Goal: Task Accomplishment & Management: Use online tool/utility

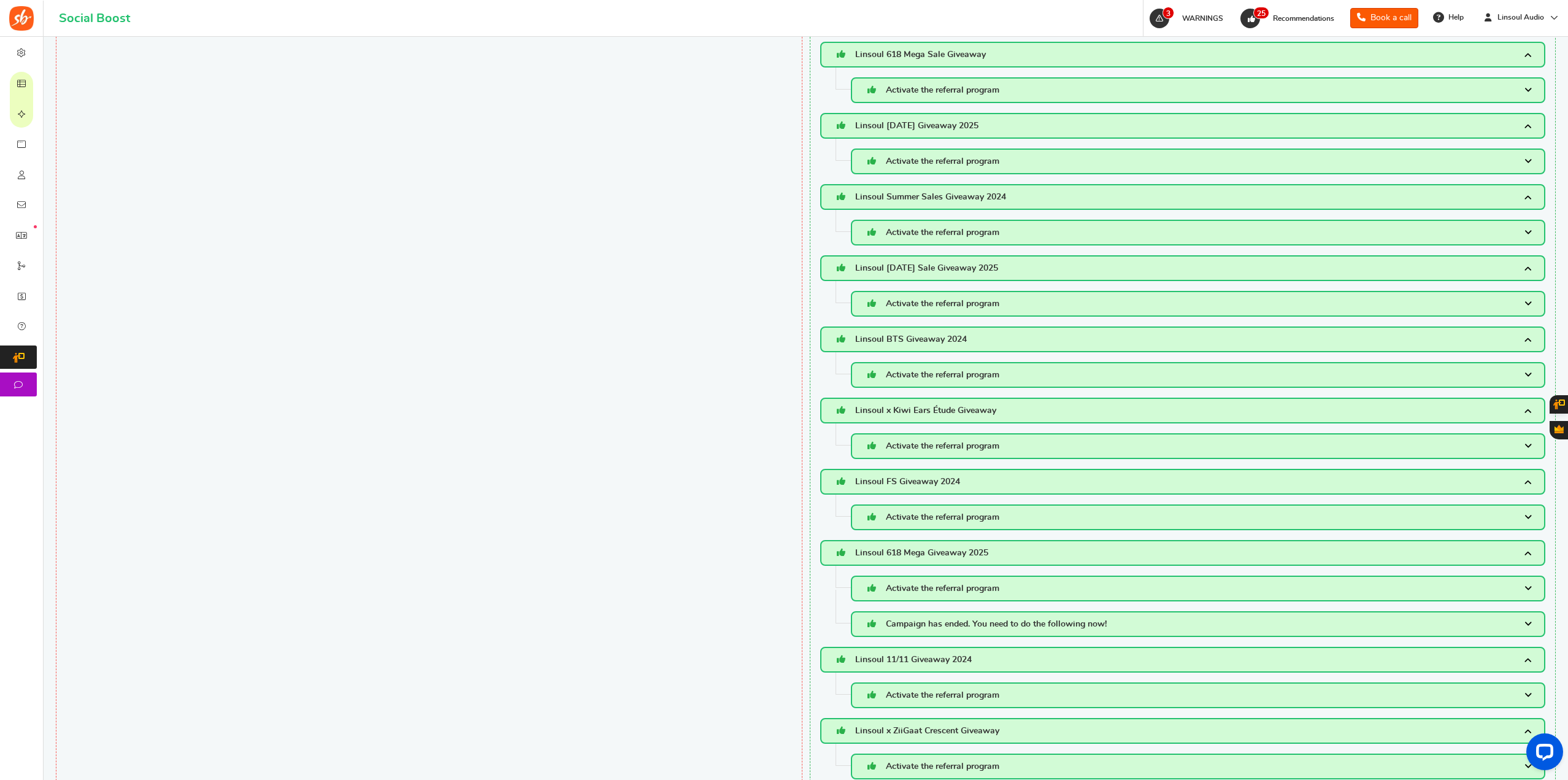
scroll to position [1288, 0]
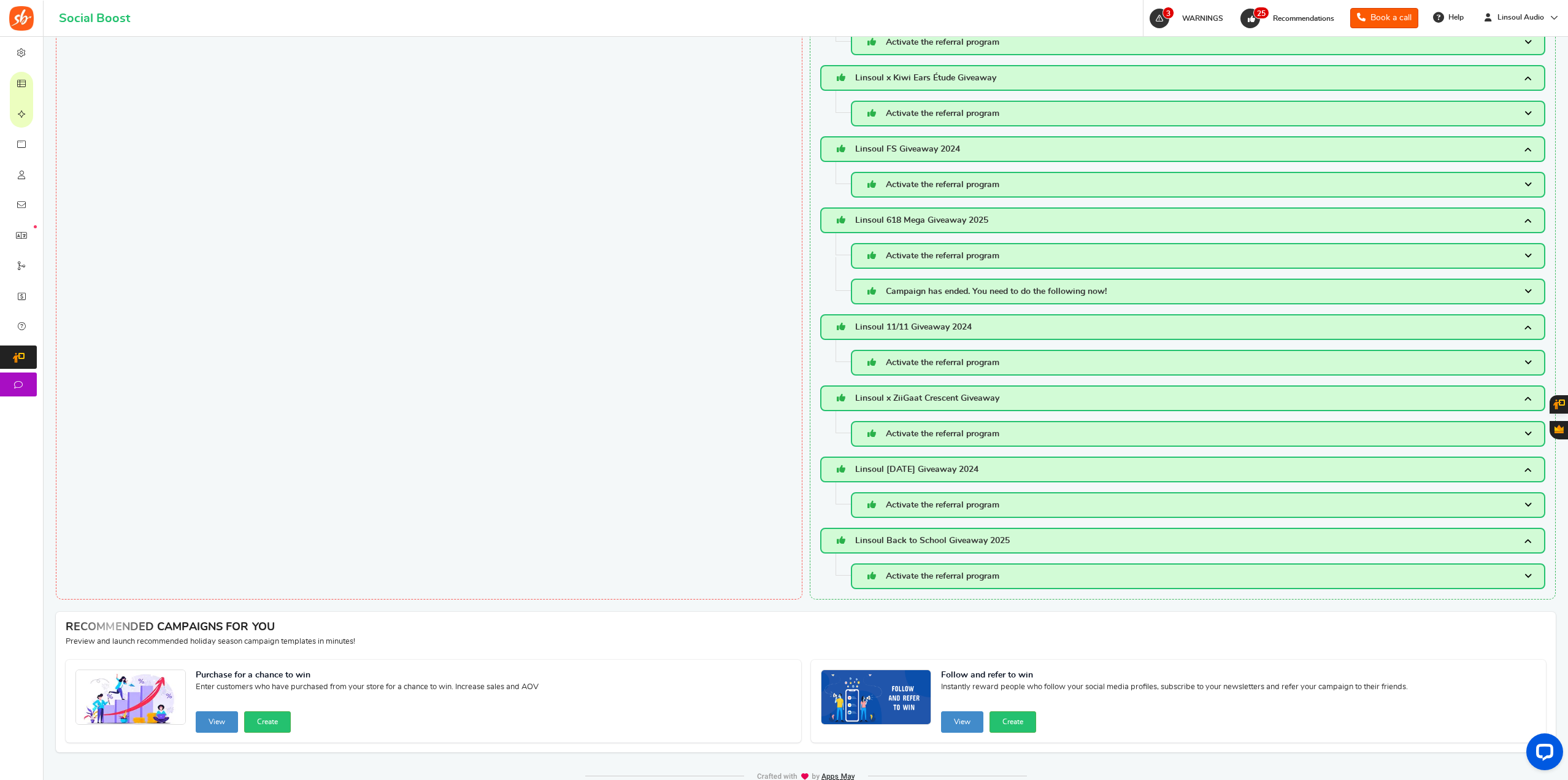
click at [1178, 542] on h3 "Linsoul Back to School Giveaway 2025" at bounding box center [1183, 540] width 726 height 25
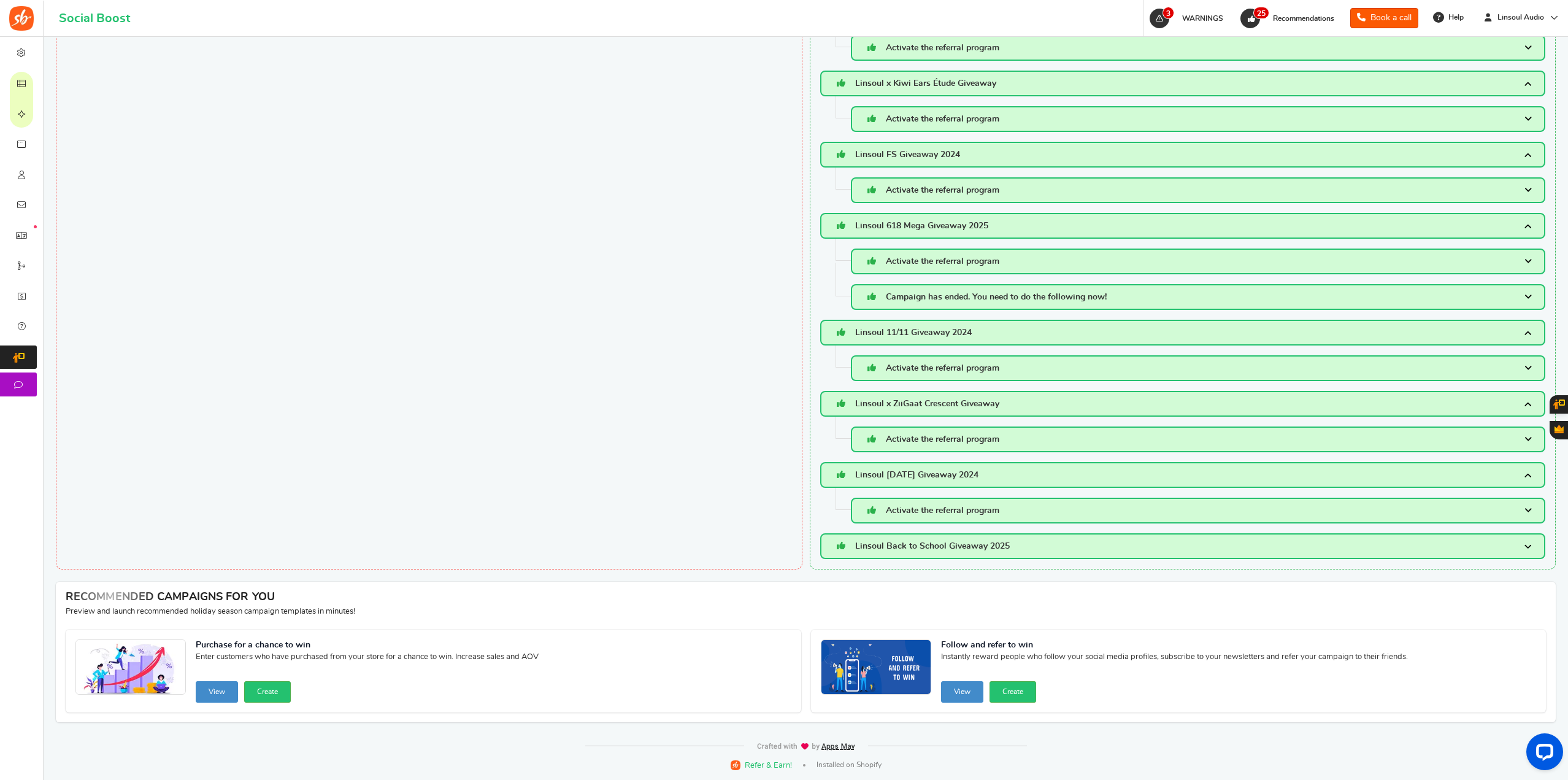
click at [1178, 542] on h3 "Linsoul Back to School Giveaway 2025" at bounding box center [1183, 546] width 726 height 25
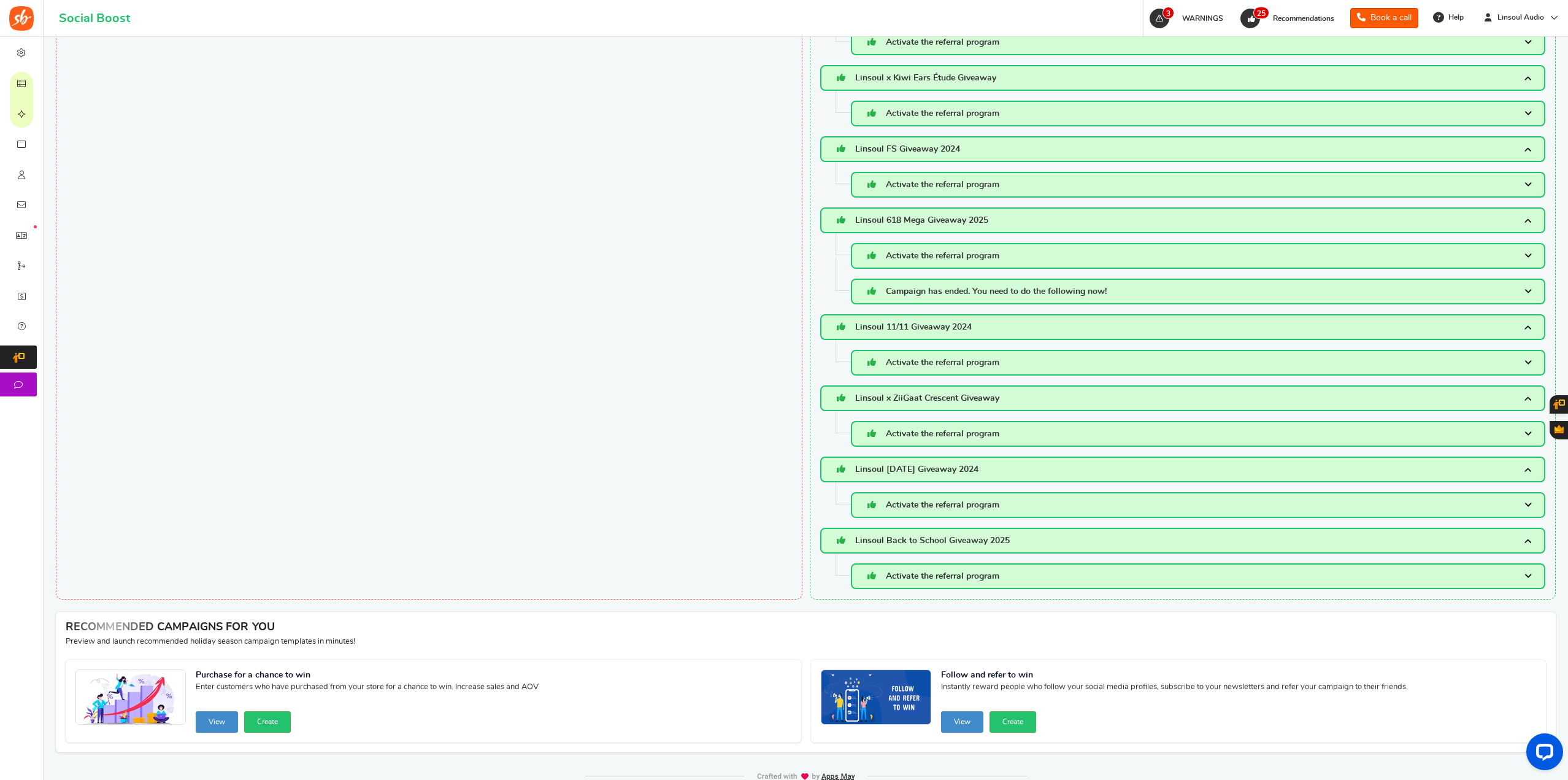
click at [969, 577] on span "Activate the referral program" at bounding box center [943, 576] width 114 height 9
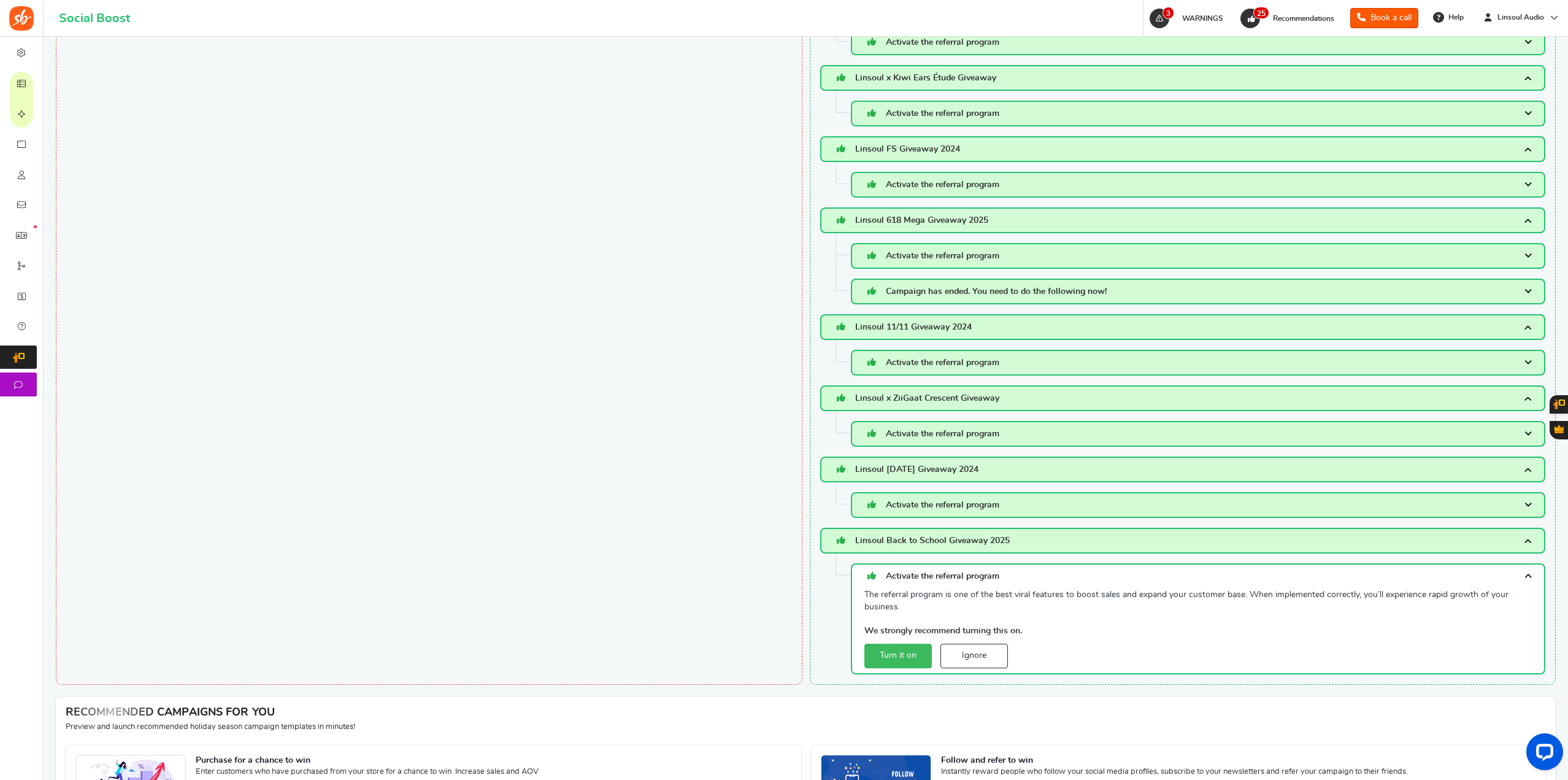
click at [973, 577] on span "Activate the referral program" at bounding box center [943, 576] width 114 height 9
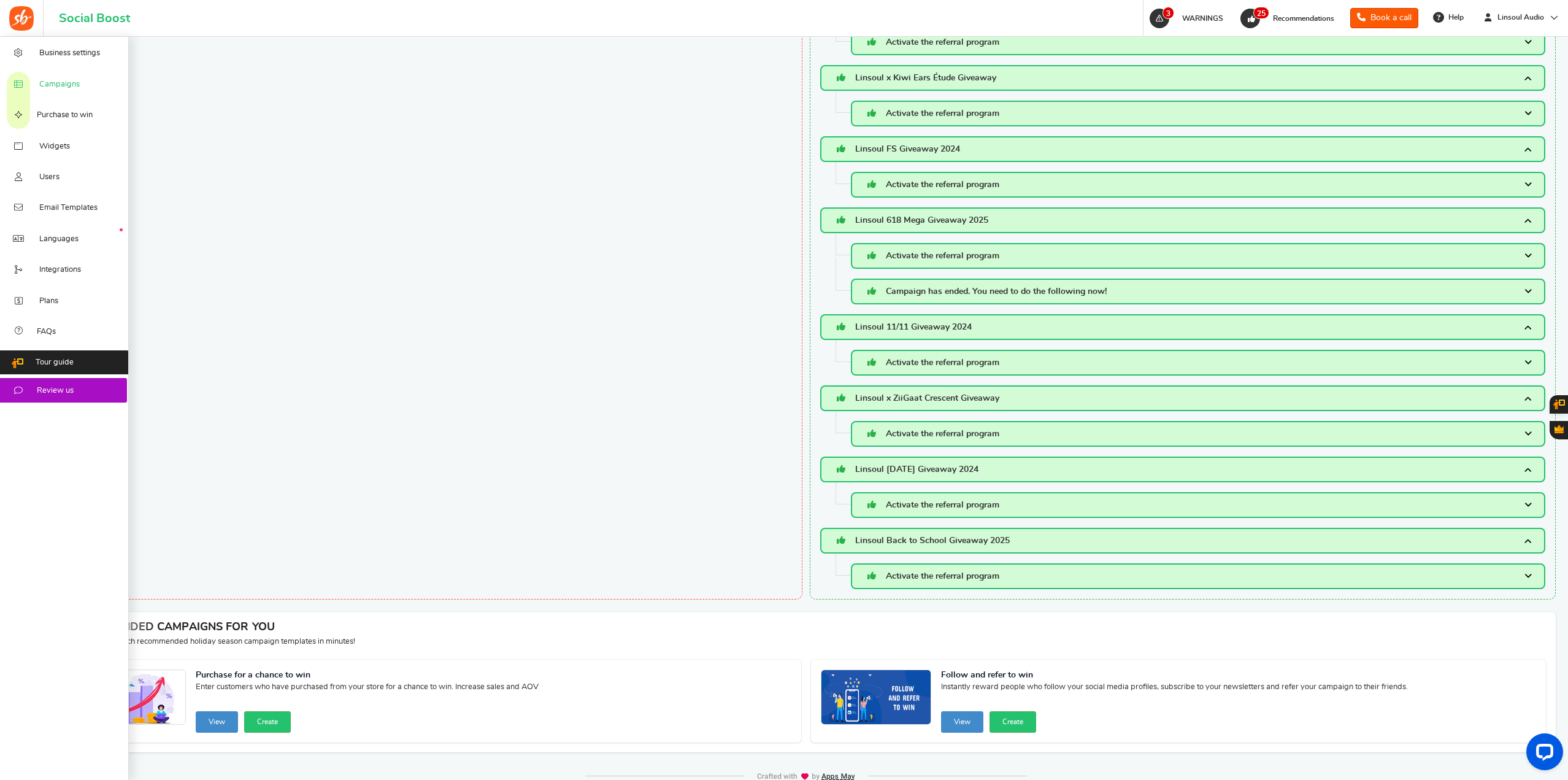
click at [86, 84] on link "Campaigns" at bounding box center [64, 84] width 128 height 31
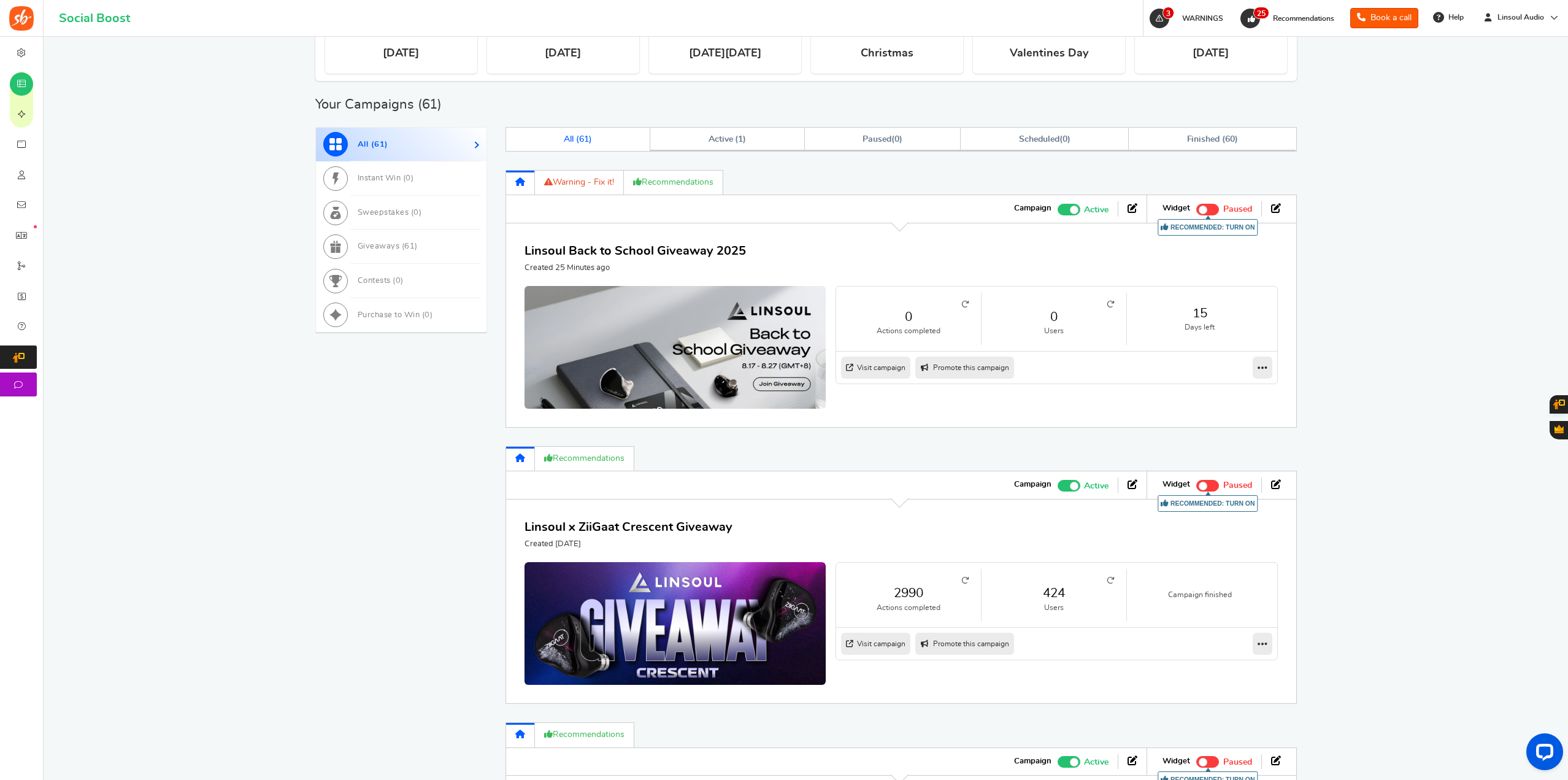
scroll to position [491, 0]
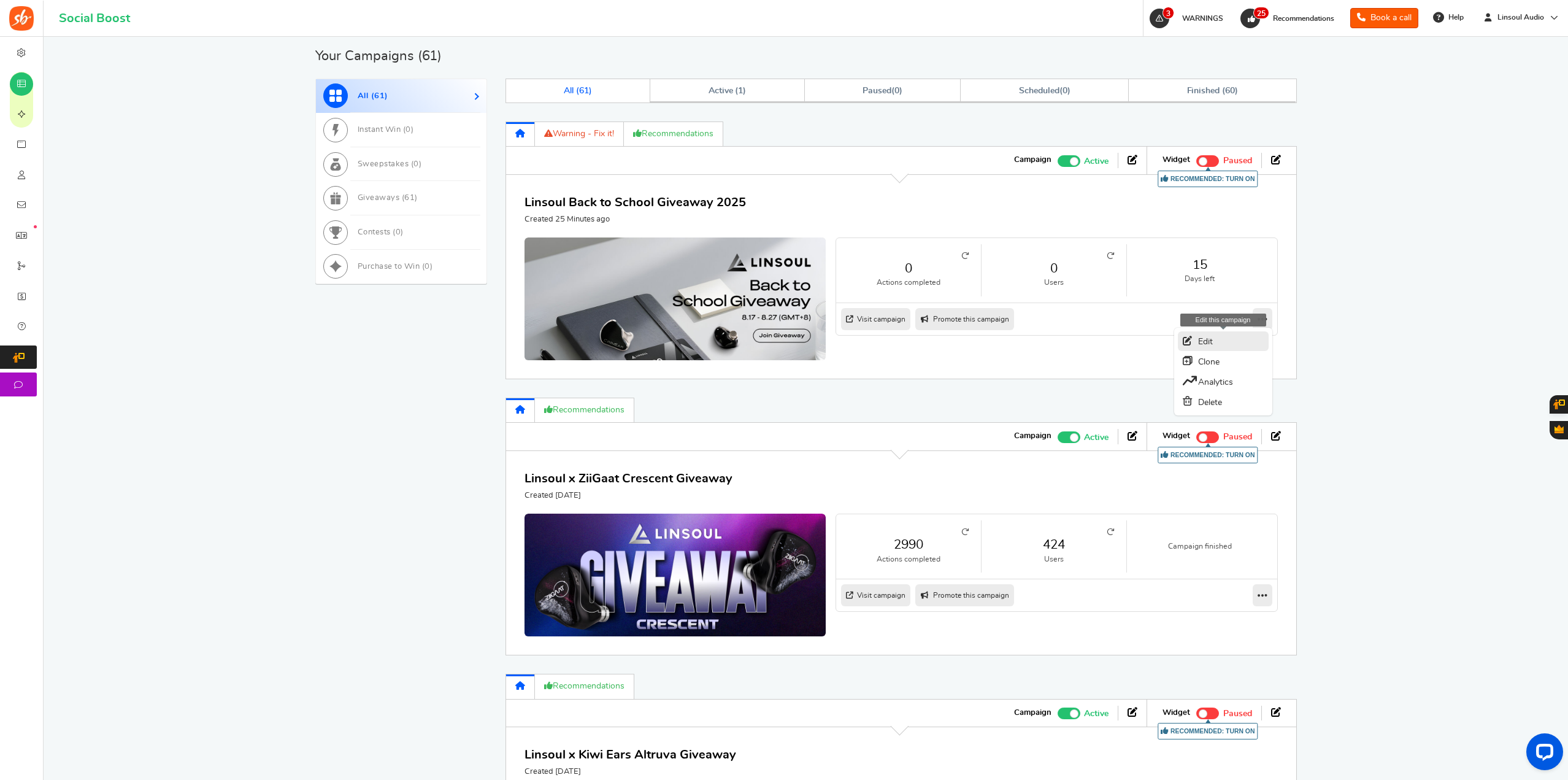
click at [1249, 339] on link "Edit" at bounding box center [1223, 341] width 90 height 19
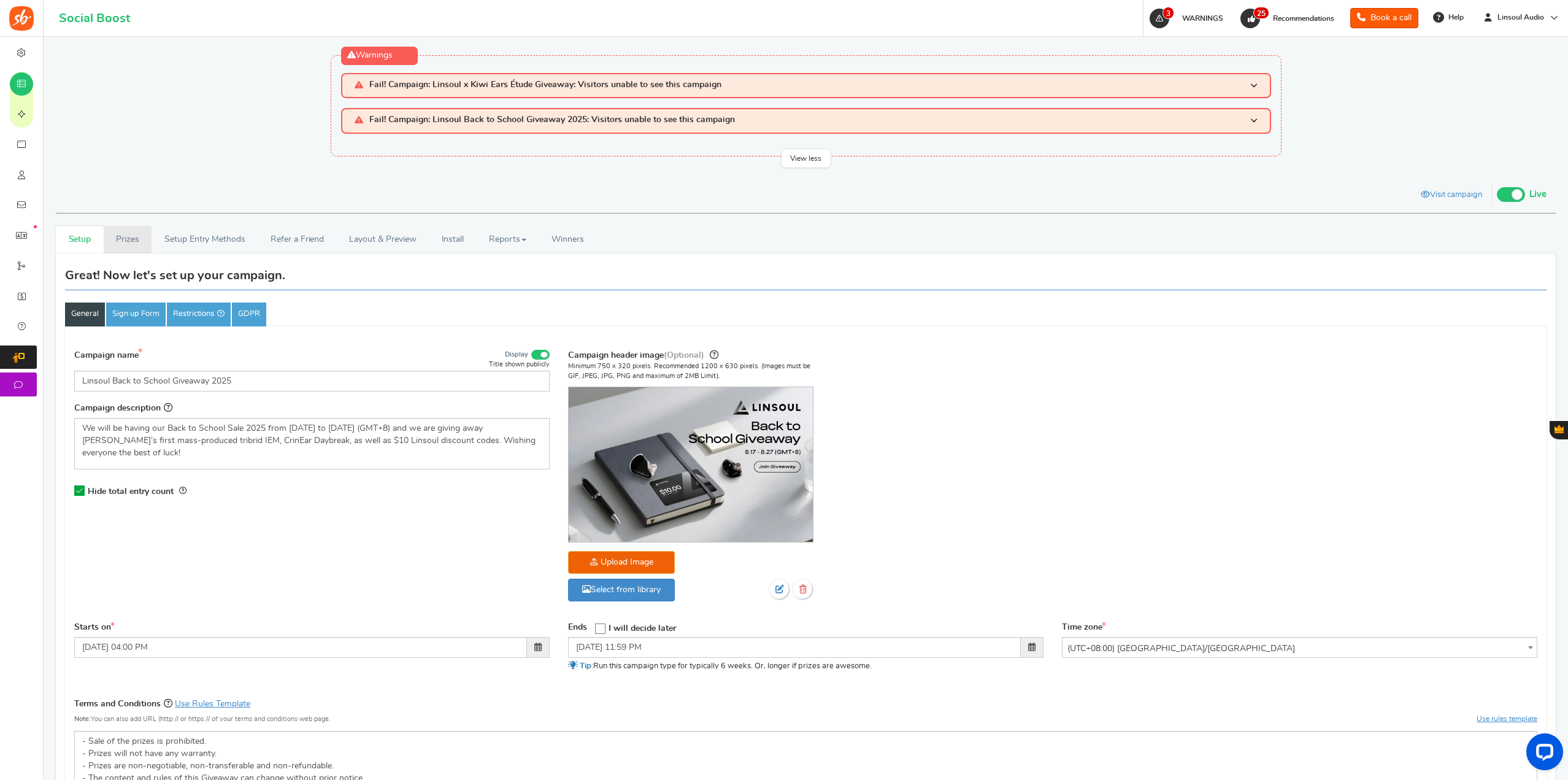
click at [133, 247] on link "Prizes" at bounding box center [128, 239] width 49 height 27
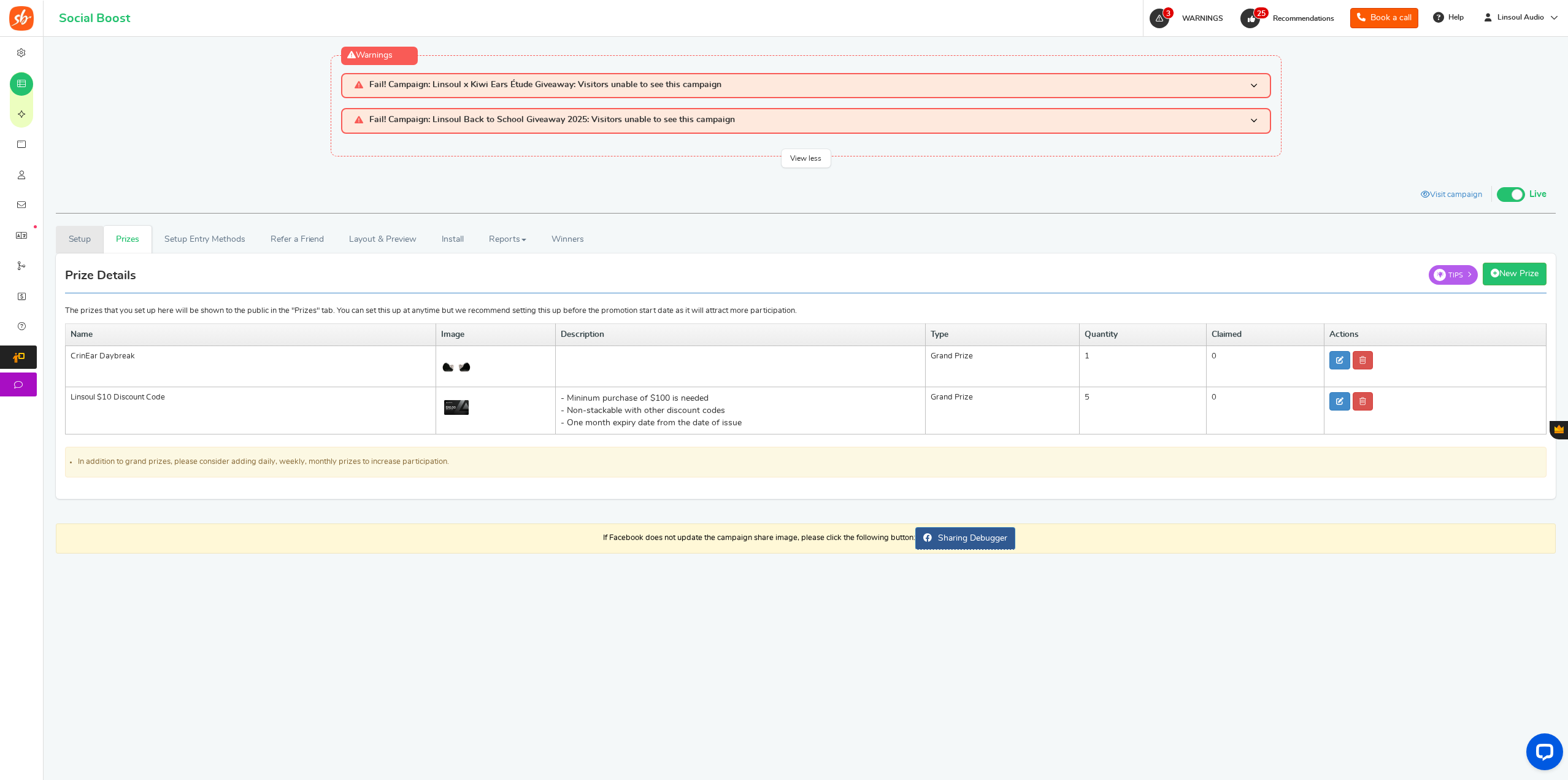
click at [86, 245] on link "Setup" at bounding box center [79, 239] width 48 height 27
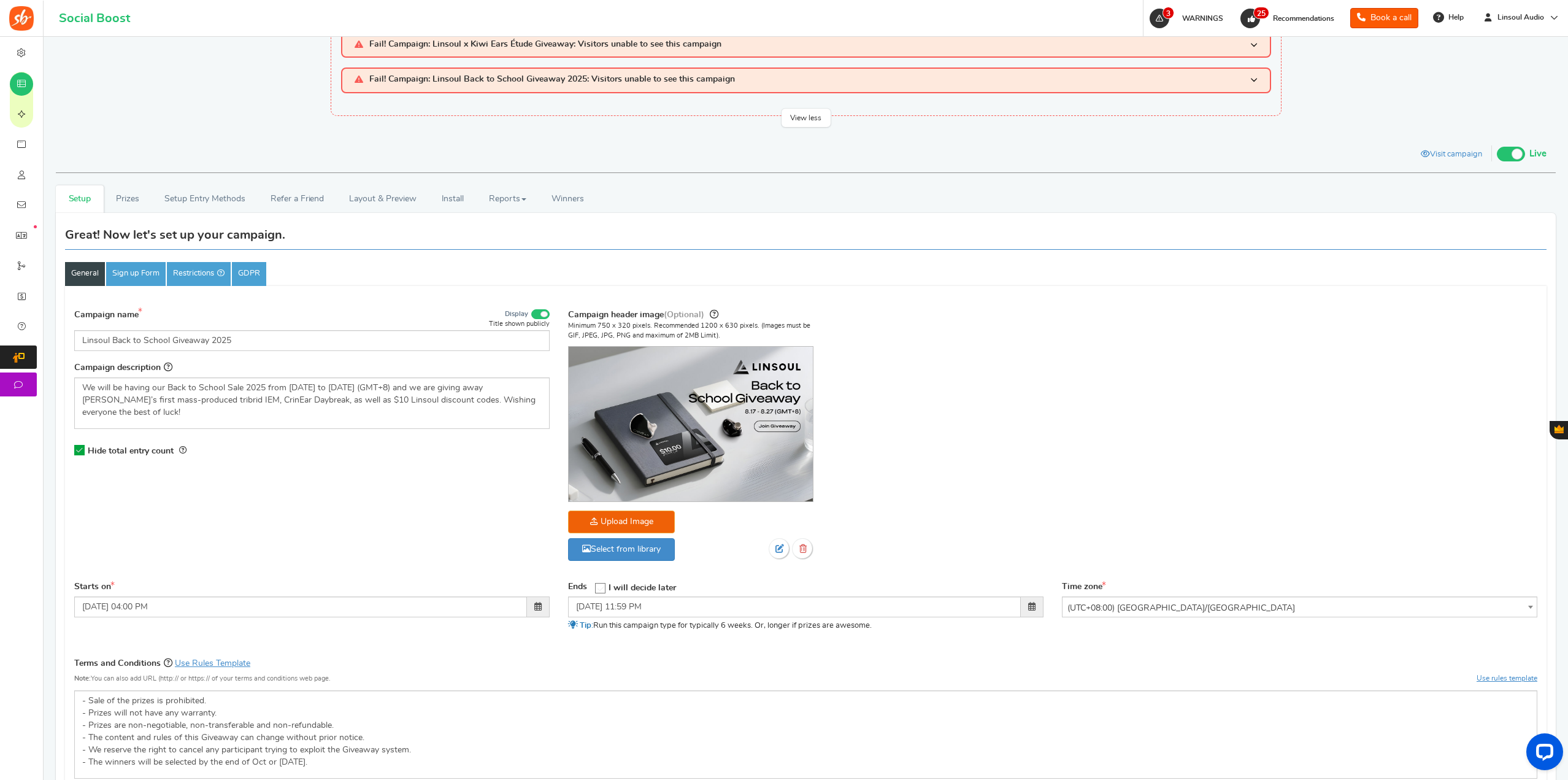
scroll to position [39, 0]
click at [220, 207] on link "Setup Entry Methods" at bounding box center [204, 200] width 106 height 27
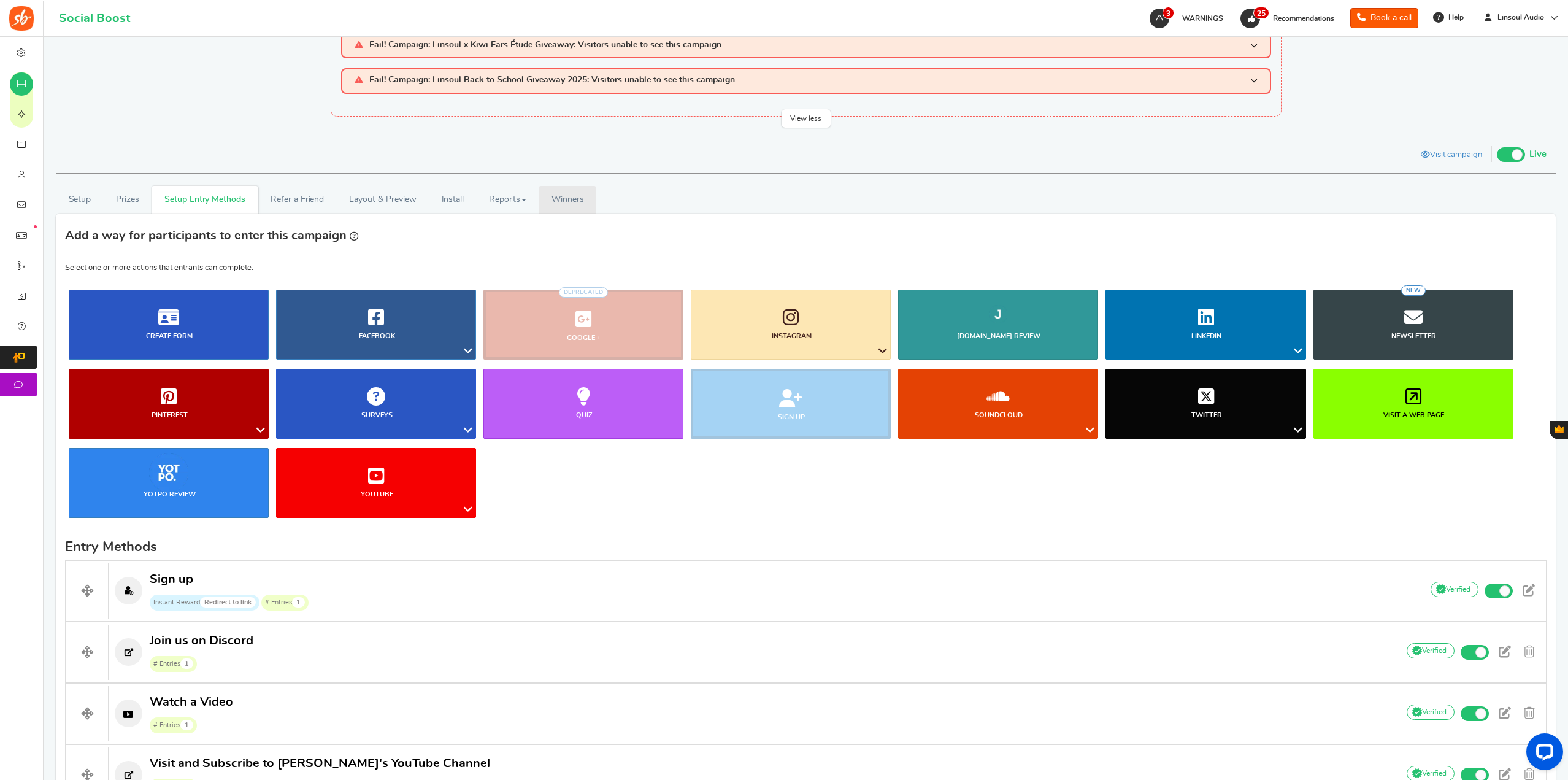
scroll to position [0, 0]
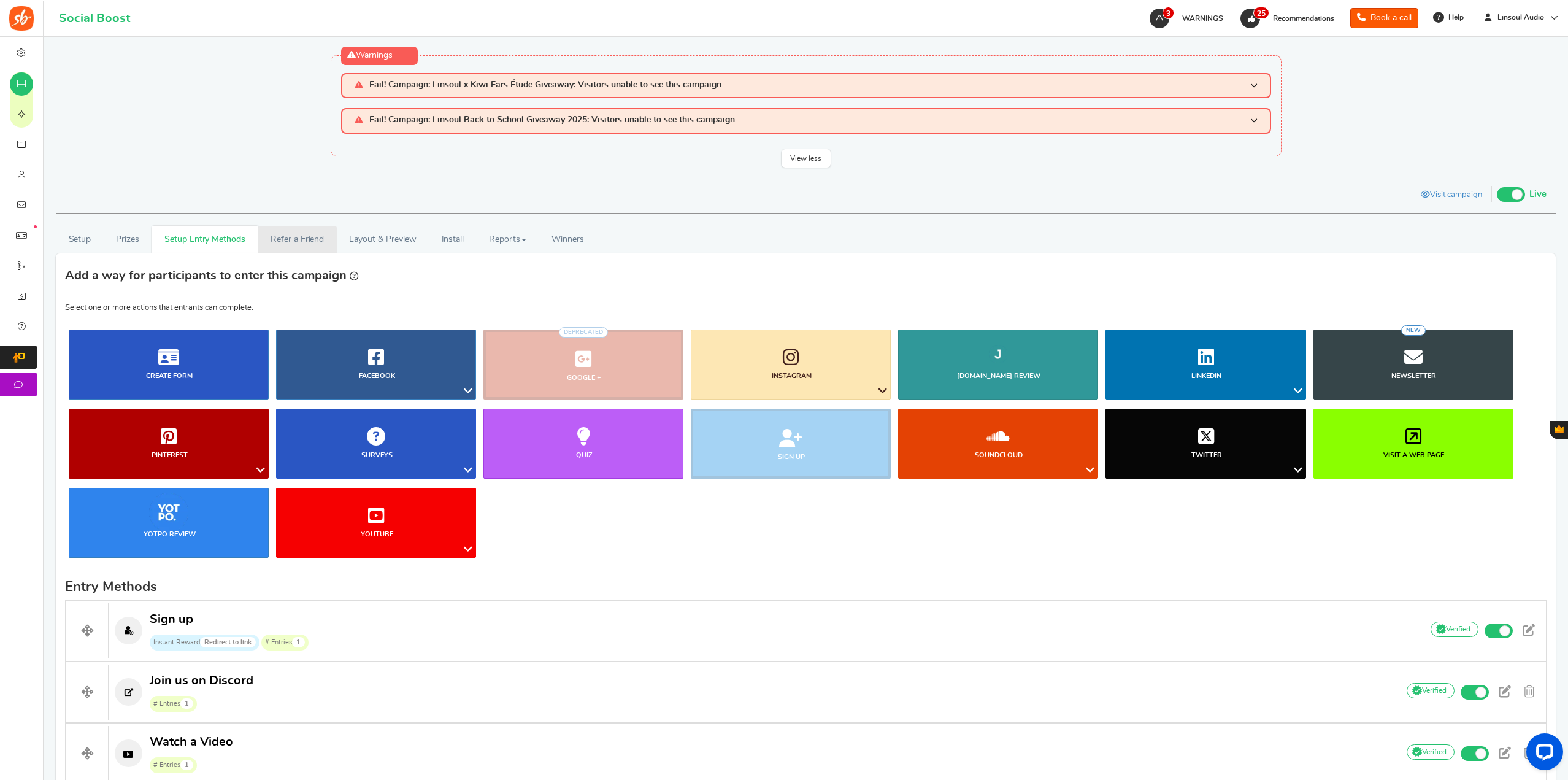
click at [305, 242] on link "Refer a Friend" at bounding box center [297, 239] width 79 height 27
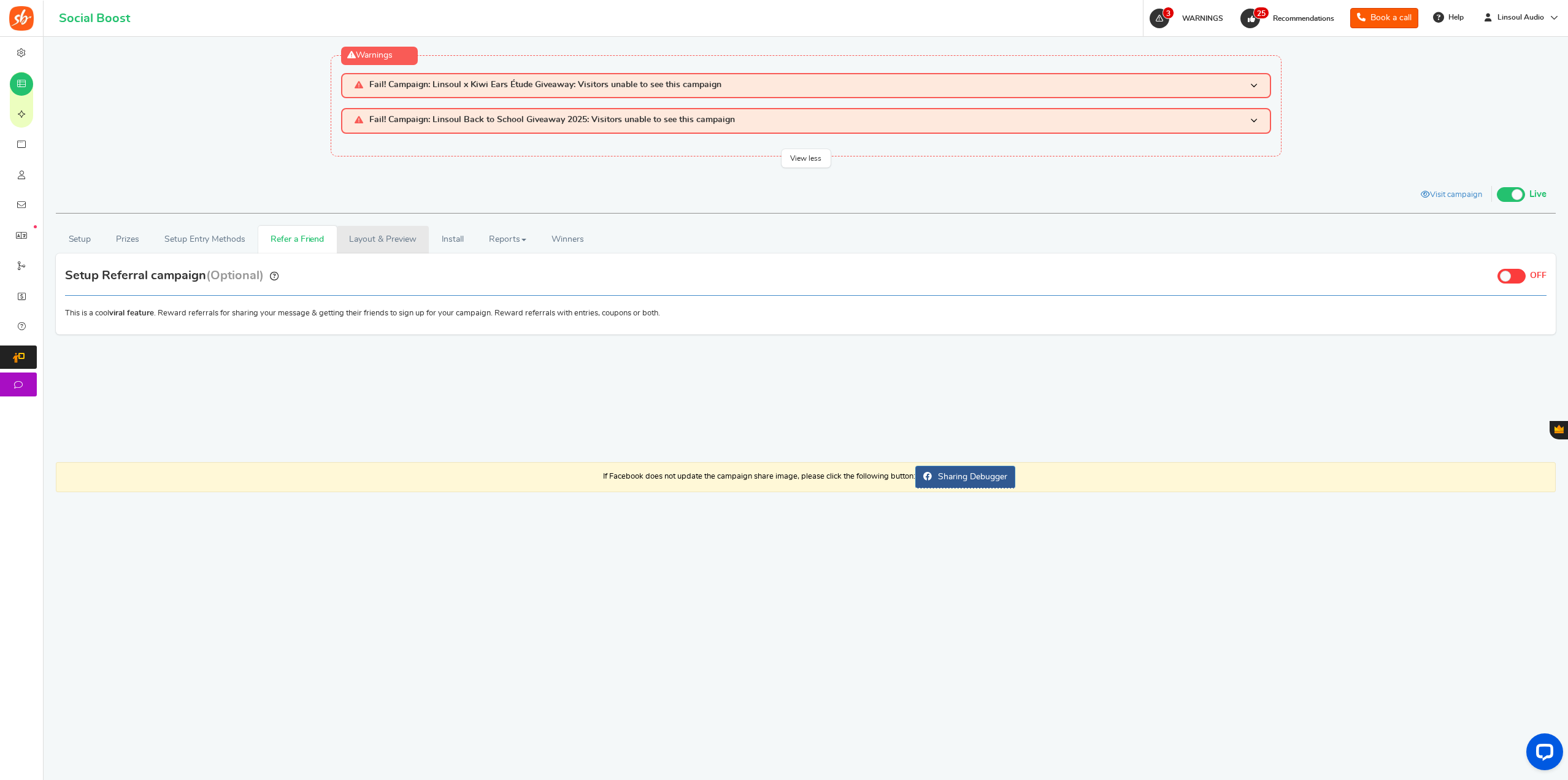
click at [361, 240] on link "Layout & Preview" at bounding box center [382, 239] width 92 height 27
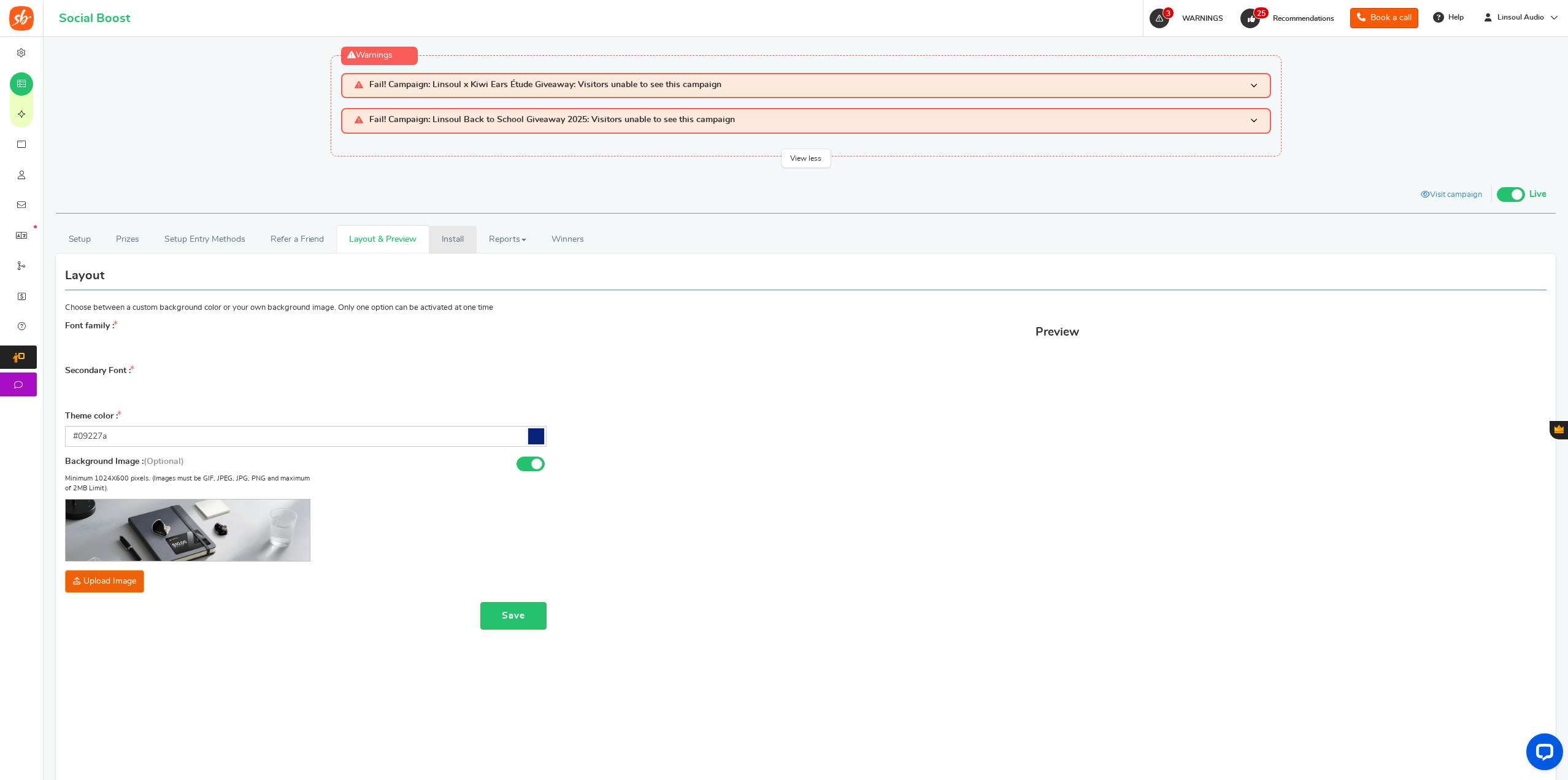
click at [468, 252] on link "Install" at bounding box center [452, 239] width 48 height 27
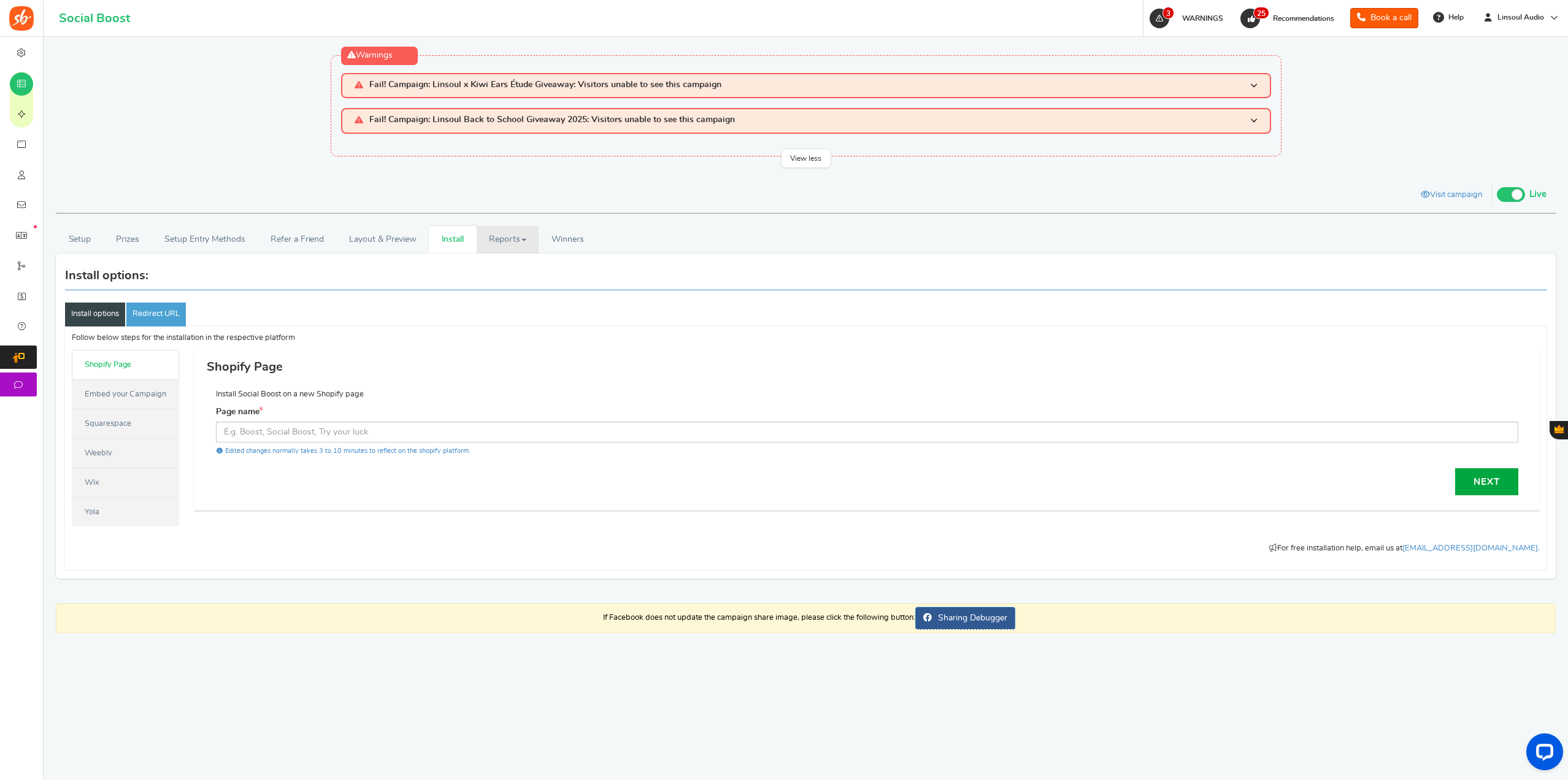
click at [499, 251] on link "Reports" at bounding box center [508, 239] width 62 height 27
click at [553, 243] on span "Winners" at bounding box center [567, 239] width 32 height 9
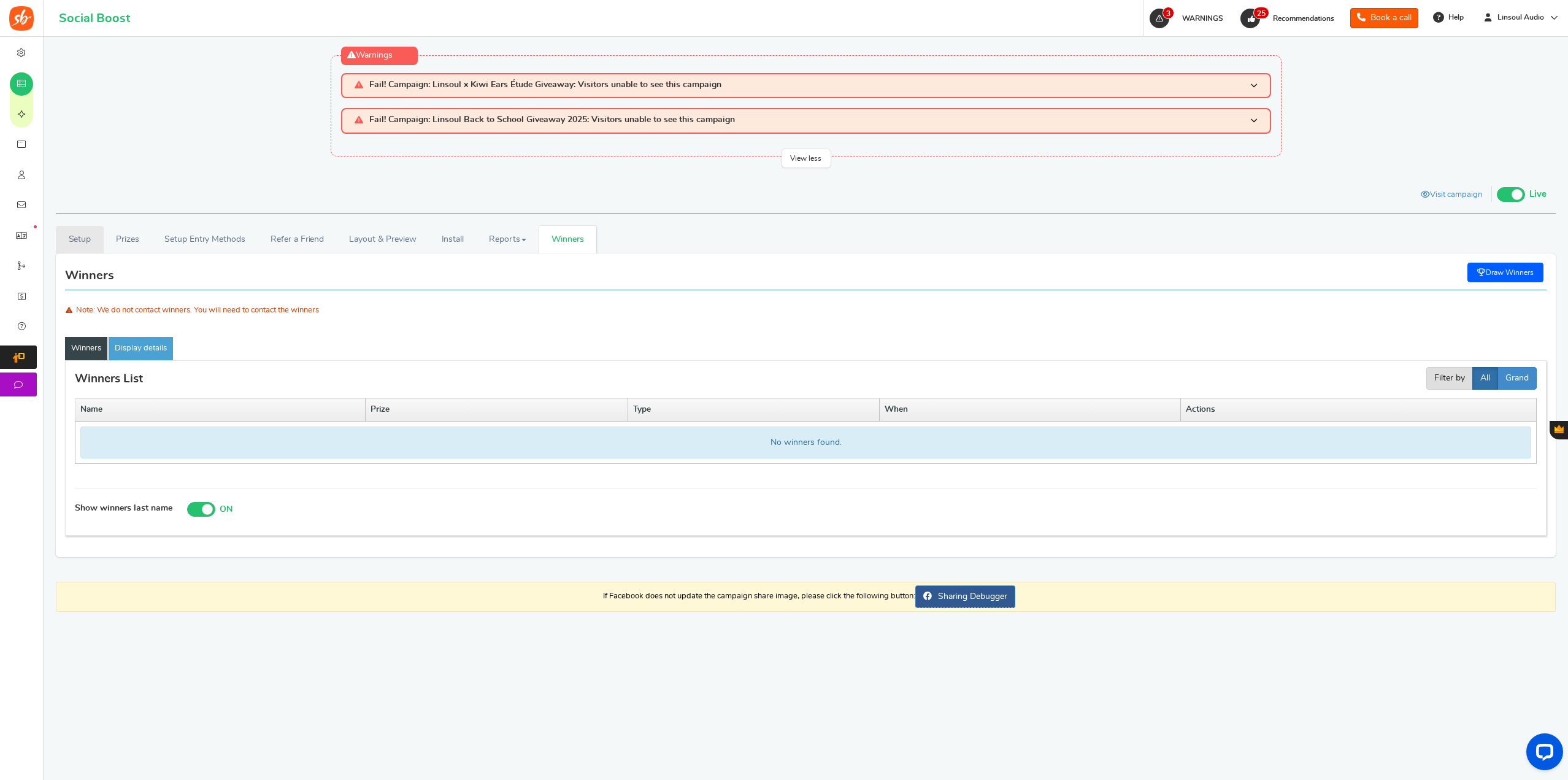
click at [81, 235] on link "Setup" at bounding box center [79, 239] width 48 height 27
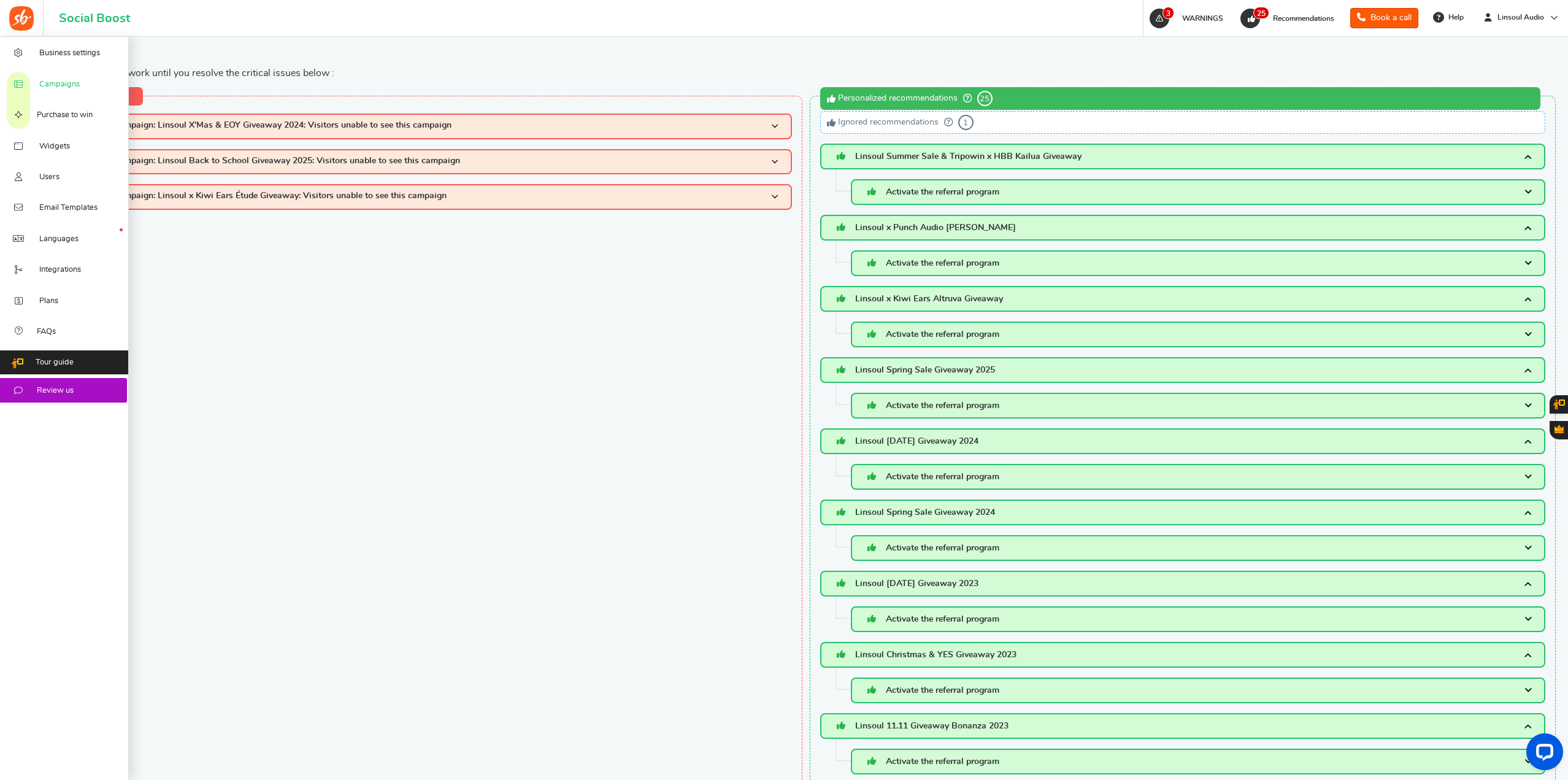
click at [64, 97] on link "Campaigns" at bounding box center [64, 84] width 128 height 31
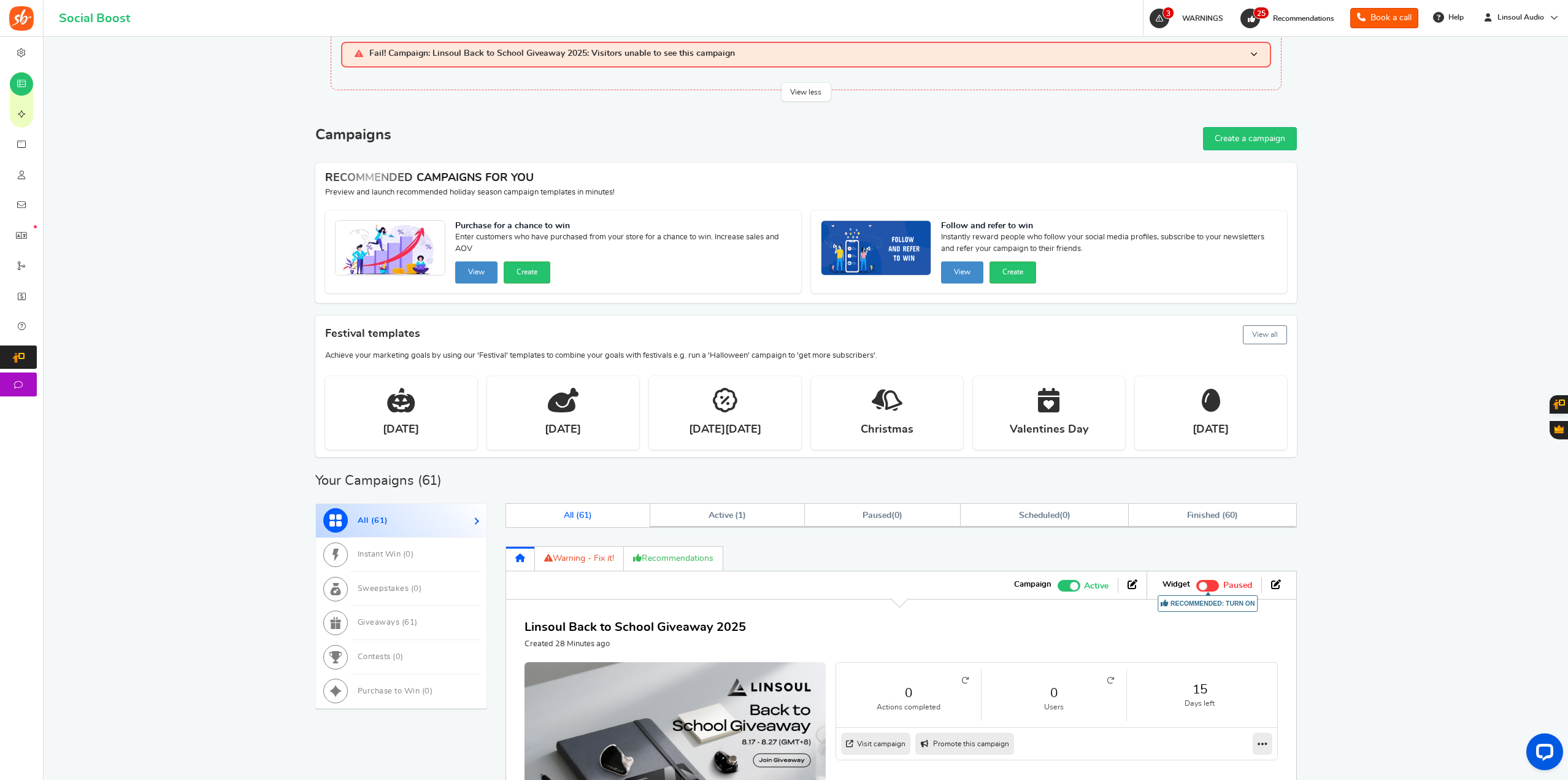
scroll to position [245, 0]
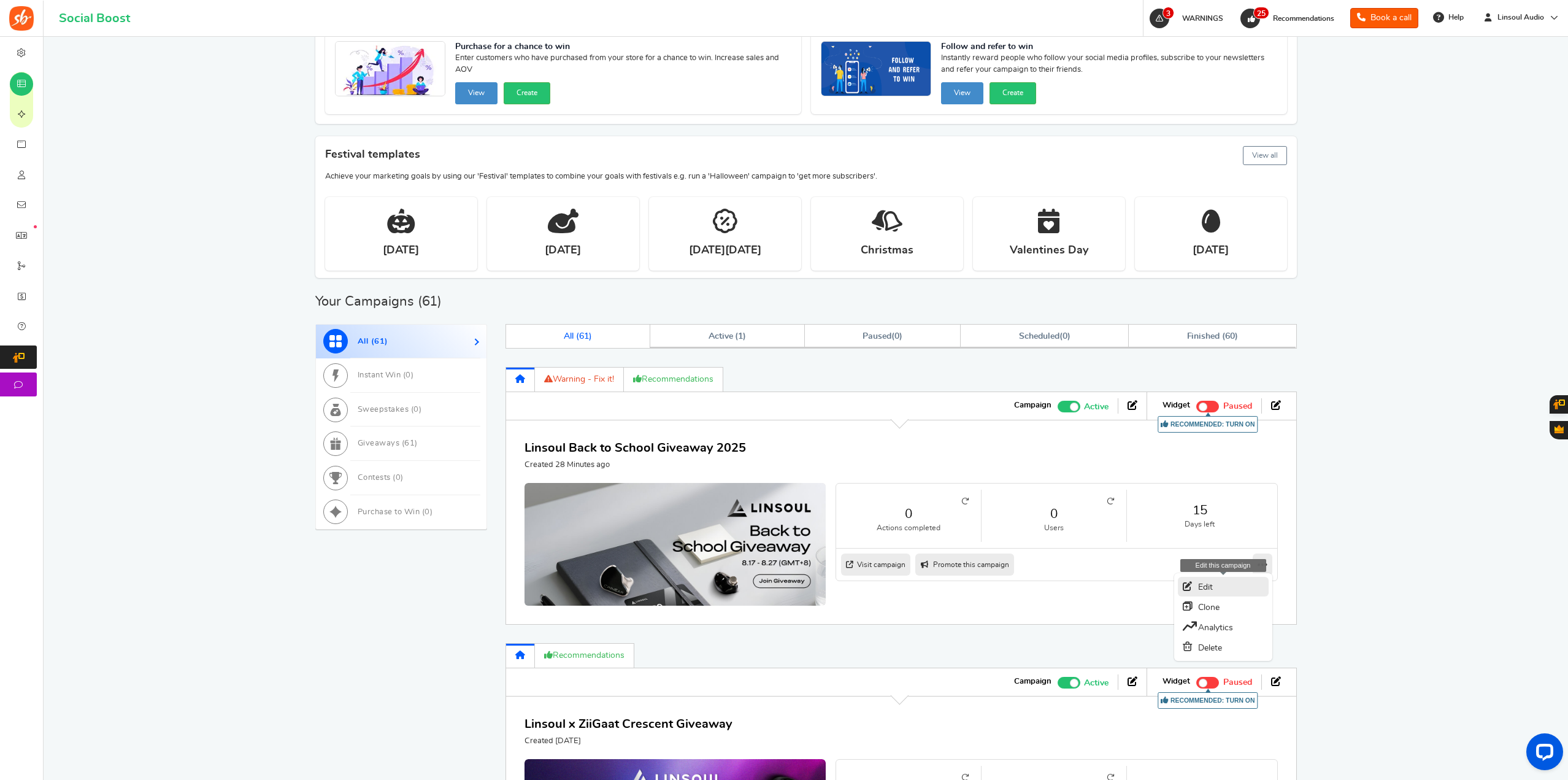
click at [1237, 582] on link "Edit" at bounding box center [1223, 586] width 90 height 19
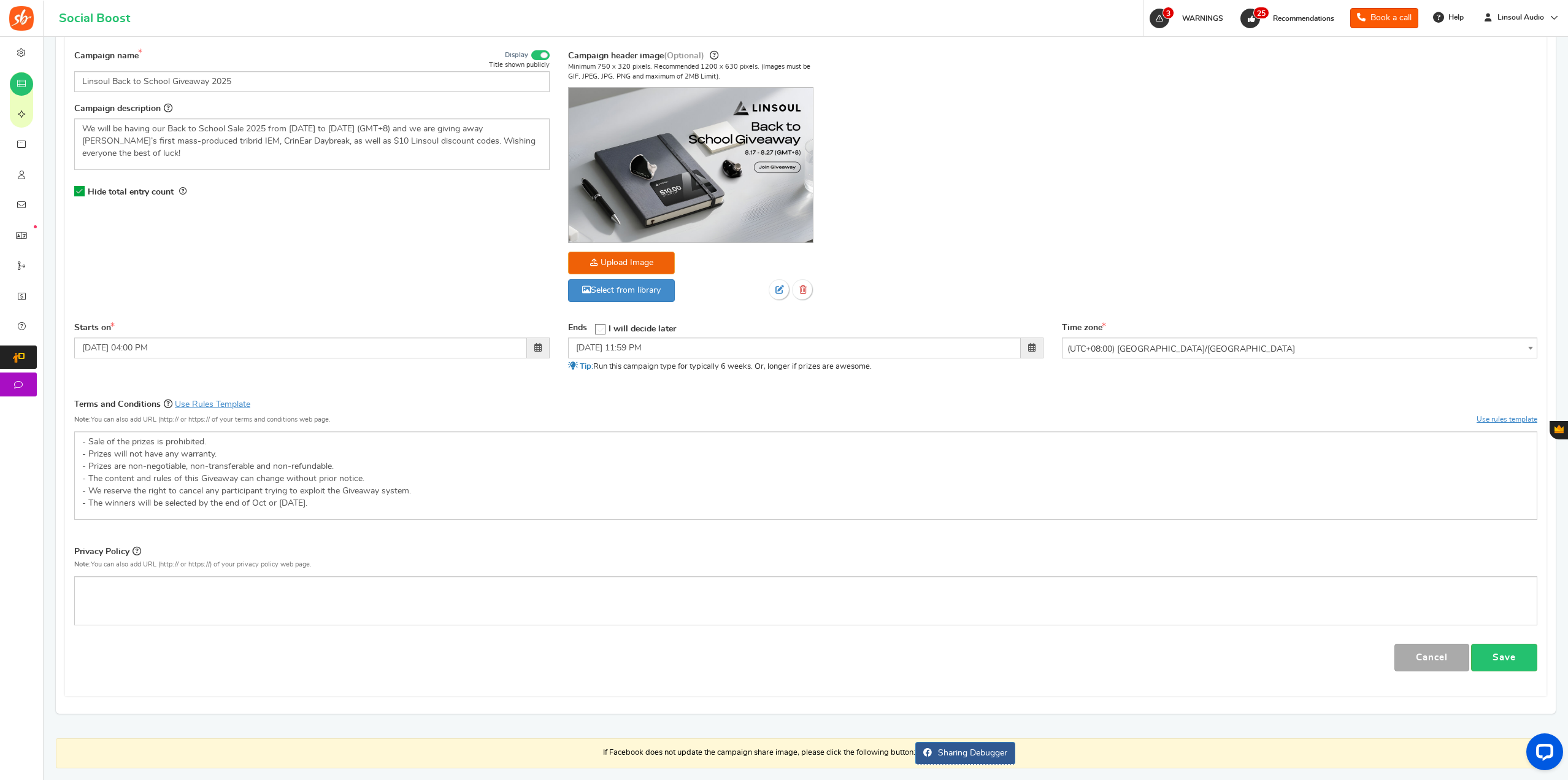
scroll to position [306, 0]
